Goal: Find contact information: Find contact information

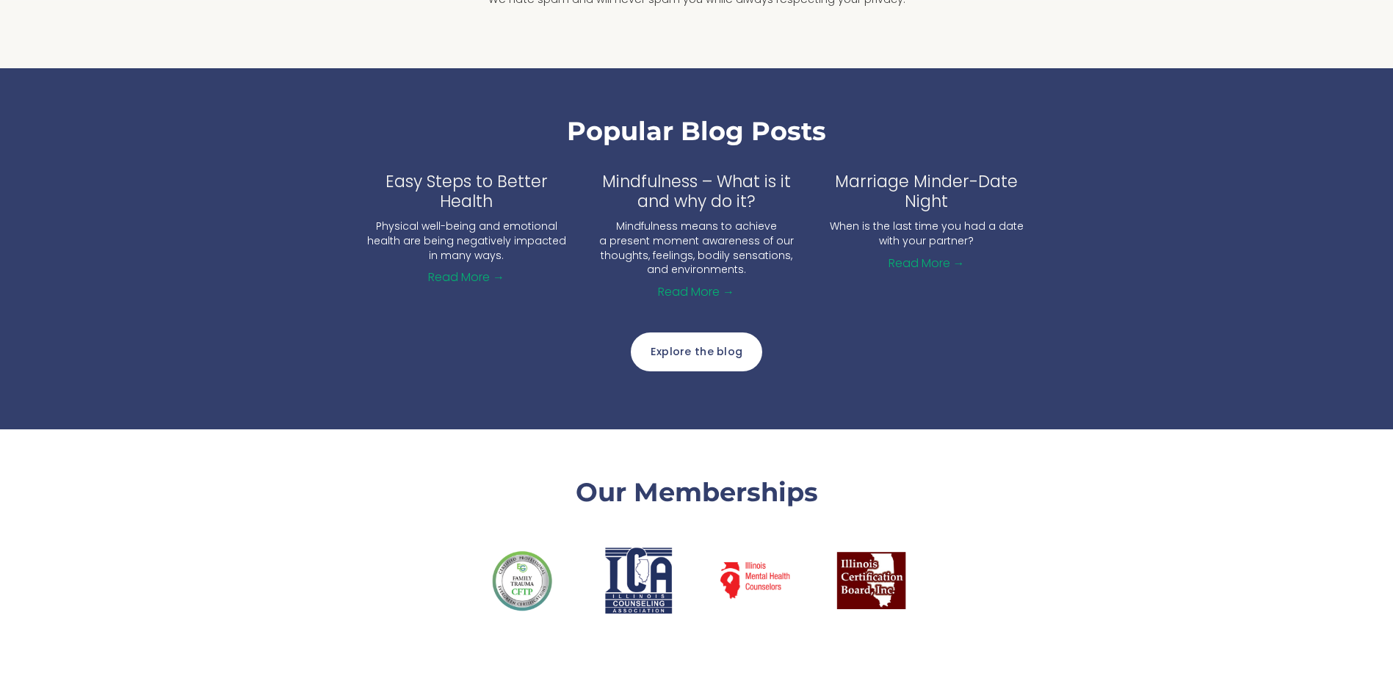
scroll to position [1995, 0]
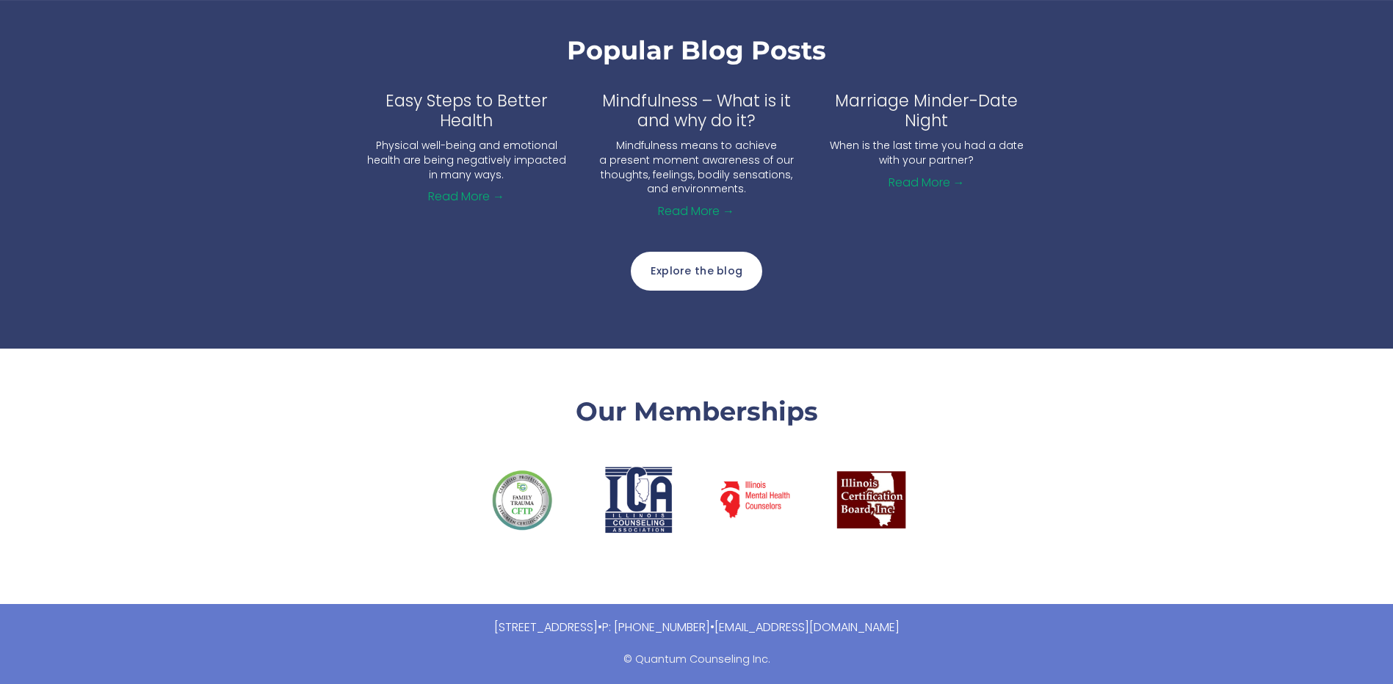
drag, startPoint x: 385, startPoint y: 628, endPoint x: 674, endPoint y: 628, distance: 289.2
click at [674, 628] on p "[STREET_ADDRESS] • P: [PHONE_NUMBER] • [EMAIL_ADDRESS][DOMAIN_NAME]" at bounding box center [696, 628] width 881 height 21
copy link "[STREET_ADDRESS]"
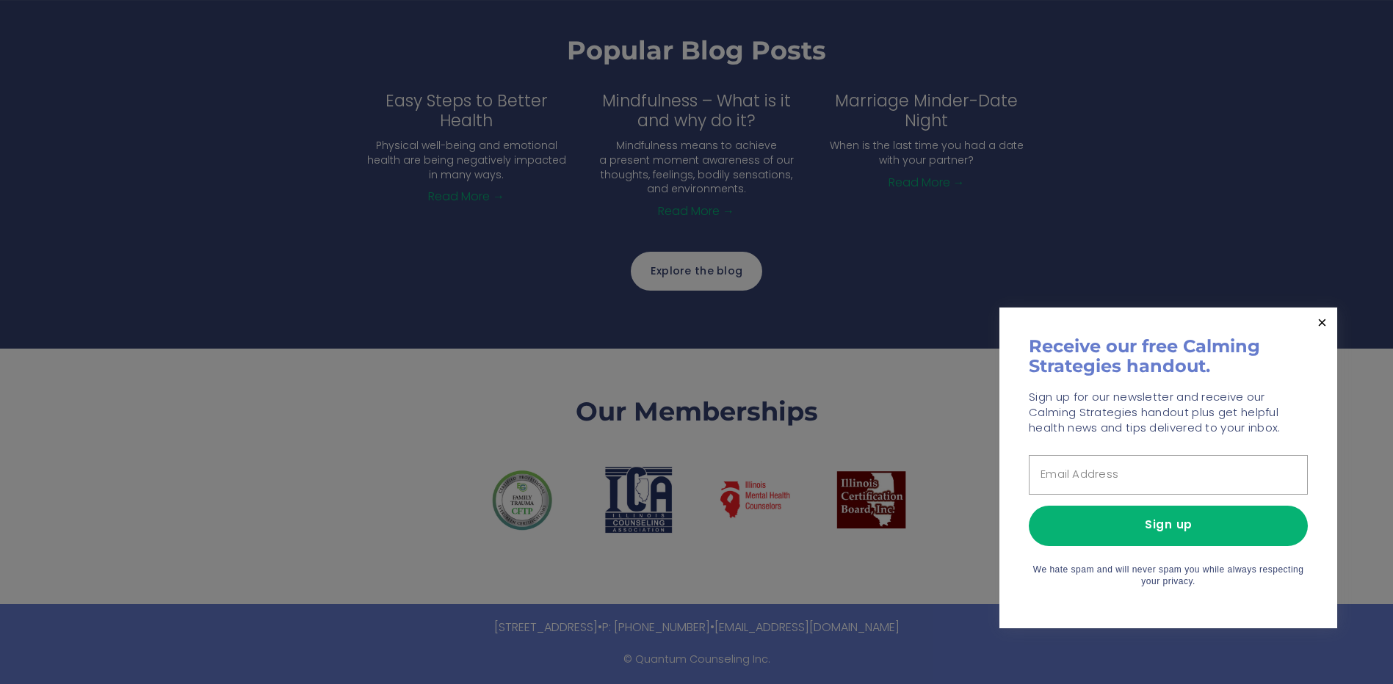
click at [925, 666] on div at bounding box center [696, 342] width 1393 height 684
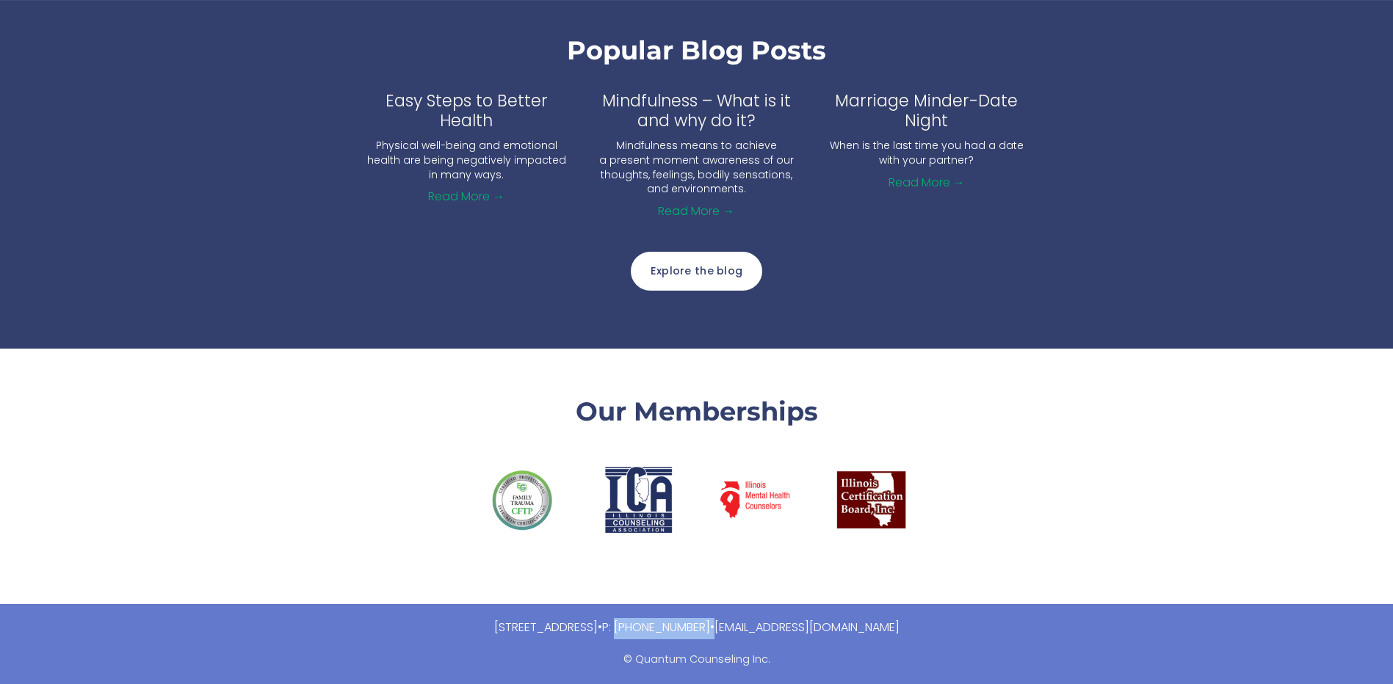
drag, startPoint x: 786, startPoint y: 628, endPoint x: 705, endPoint y: 627, distance: 80.8
click at [705, 627] on p "[STREET_ADDRESS] • P: [PHONE_NUMBER] • [EMAIL_ADDRESS][DOMAIN_NAME]" at bounding box center [696, 628] width 881 height 21
drag, startPoint x: 705, startPoint y: 627, endPoint x: 717, endPoint y: 627, distance: 11.7
drag, startPoint x: 717, startPoint y: 627, endPoint x: 808, endPoint y: 645, distance: 92.7
click at [810, 645] on div "[STREET_ADDRESS] • P: [PHONE_NUMBER] • [EMAIL_ADDRESS][DOMAIN_NAME] © Quantum C…" at bounding box center [696, 644] width 881 height 52
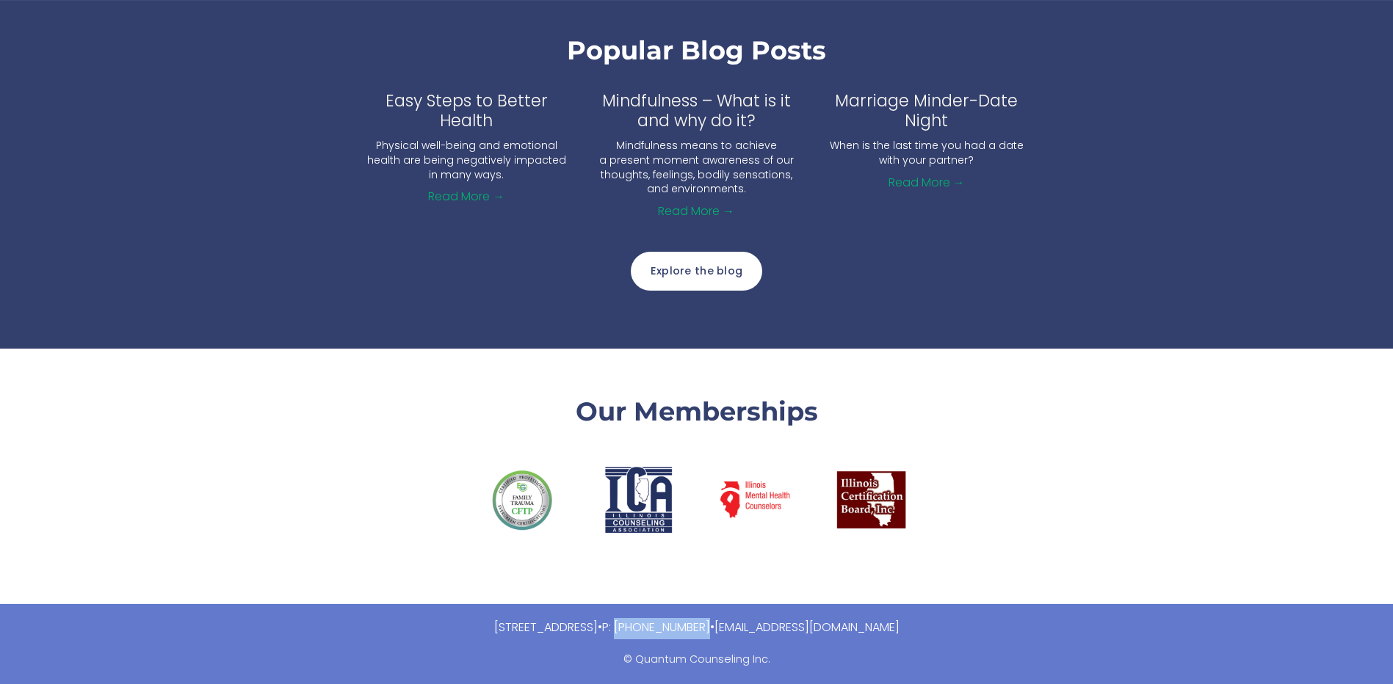
drag, startPoint x: 790, startPoint y: 624, endPoint x: 708, endPoint y: 619, distance: 82.4
click at [708, 619] on p "[STREET_ADDRESS] • P: [PHONE_NUMBER] • [EMAIL_ADDRESS][DOMAIN_NAME]" at bounding box center [696, 628] width 881 height 21
copy link "[PHONE_NUMBER]"
